Goal: Find specific page/section: Find specific page/section

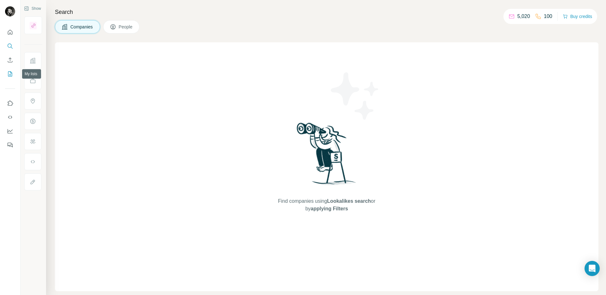
click at [11, 70] on button "My lists" at bounding box center [10, 73] width 10 height 11
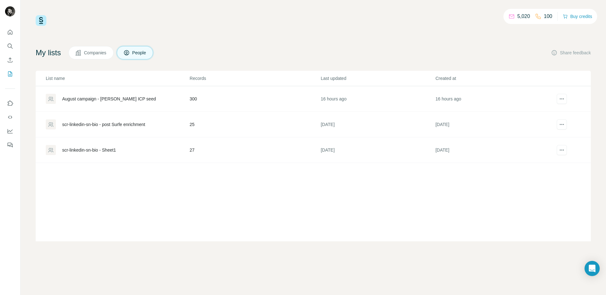
click at [88, 150] on div "scr-linkedin-sn-bio - Sheet1" at bounding box center [89, 150] width 54 height 6
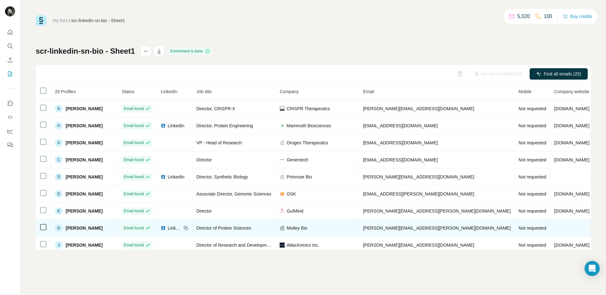
drag, startPoint x: 486, startPoint y: 270, endPoint x: 589, endPoint y: 236, distance: 109.1
click at [603, 236] on div "My lists / scr-linkedin-sn-bio - Sheet1 5,020 100 Buy credits scr-linkedin-sn-b…" at bounding box center [313, 147] width 585 height 295
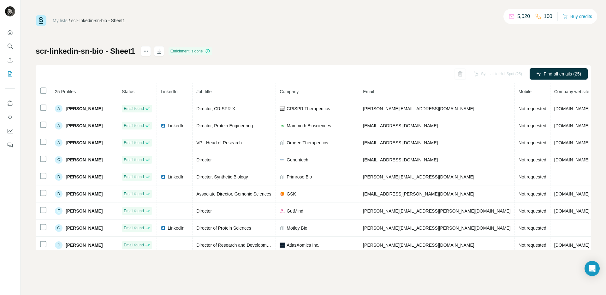
click at [63, 19] on link "My lists" at bounding box center [60, 20] width 15 height 5
click at [64, 19] on link "My lists" at bounding box center [60, 20] width 15 height 5
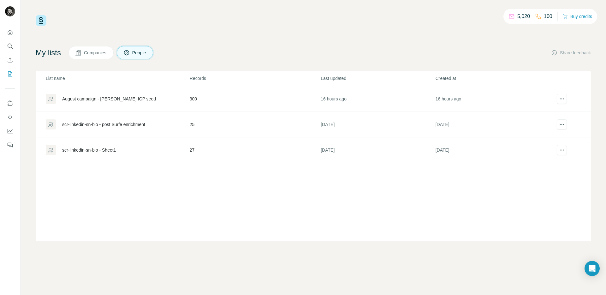
click at [111, 124] on div "scr-linkedin-sn-bio - post Surfe enrichment" at bounding box center [103, 124] width 83 height 6
click at [12, 46] on icon "Search" at bounding box center [10, 46] width 6 height 6
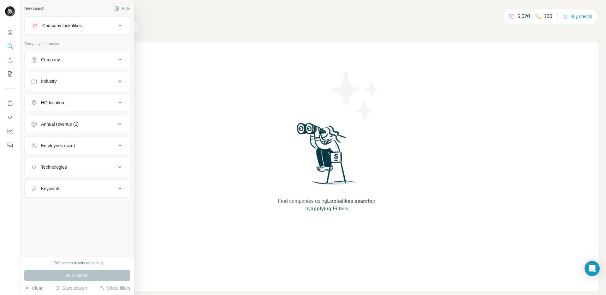
click at [117, 26] on icon at bounding box center [120, 26] width 8 height 8
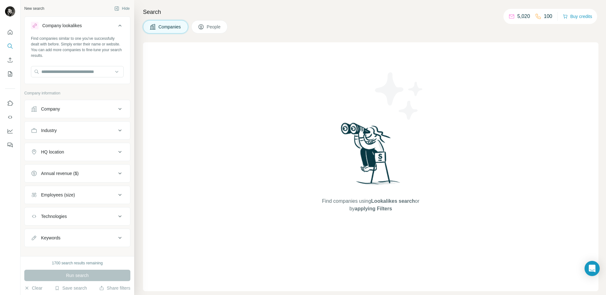
click at [117, 26] on icon at bounding box center [120, 26] width 8 height 8
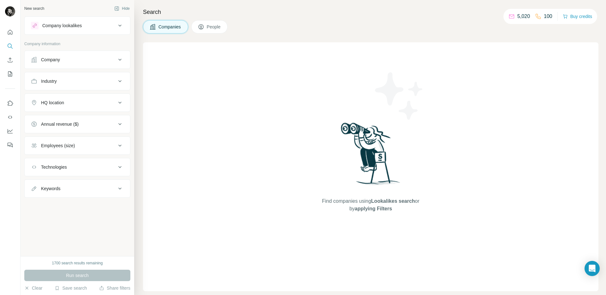
click at [117, 26] on icon at bounding box center [120, 26] width 8 height 8
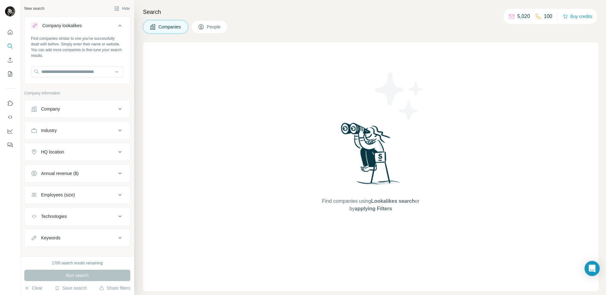
click at [117, 26] on icon at bounding box center [120, 26] width 8 height 8
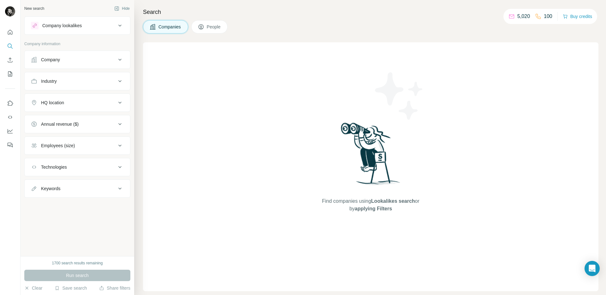
click at [211, 29] on span "People" at bounding box center [214, 27] width 15 height 6
